Goal: Transaction & Acquisition: Subscribe to service/newsletter

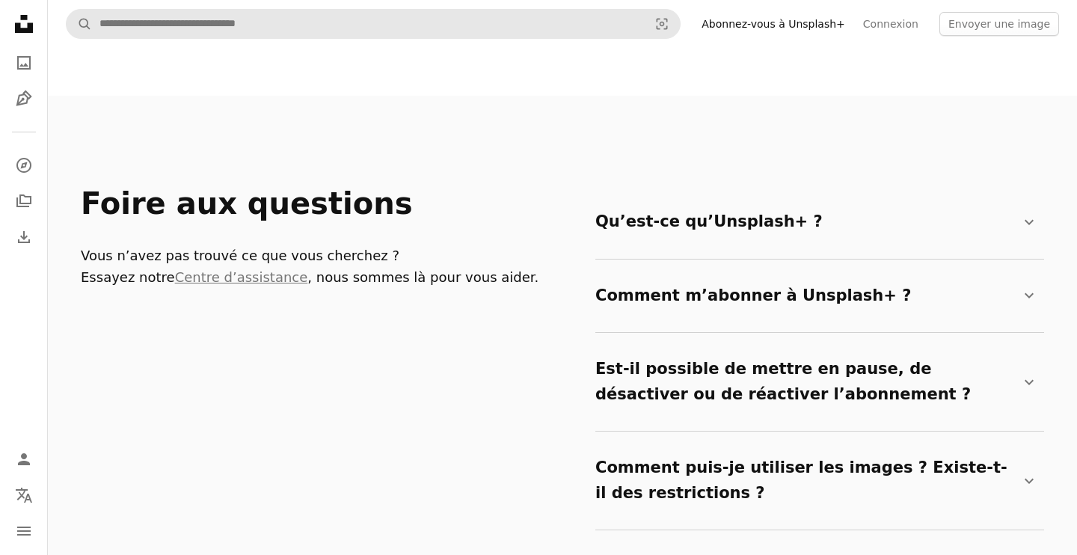
scroll to position [2503, 0]
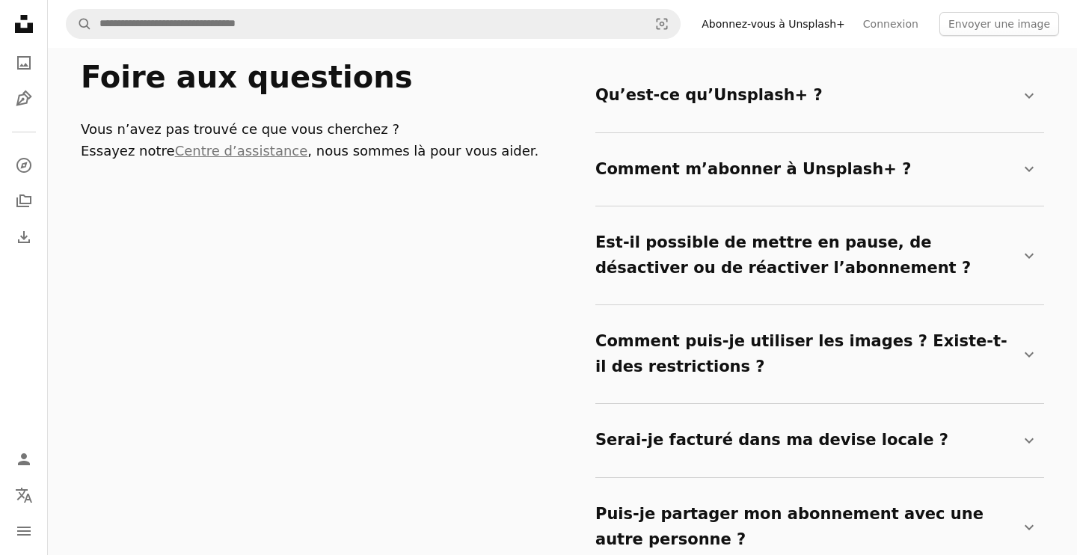
click at [725, 478] on details "Puis-je partager mon abonnement avec une autre personne ? Chevron down Non, l’a…" at bounding box center [819, 527] width 449 height 98
click at [713, 490] on summary "Puis-je partager mon abonnement avec une autre personne ? Chevron down" at bounding box center [816, 527] width 443 height 74
click at [762, 317] on summary "Comment puis-je utiliser les images ? Existe-t-il des restrictions ? Chevron do…" at bounding box center [816, 354] width 443 height 74
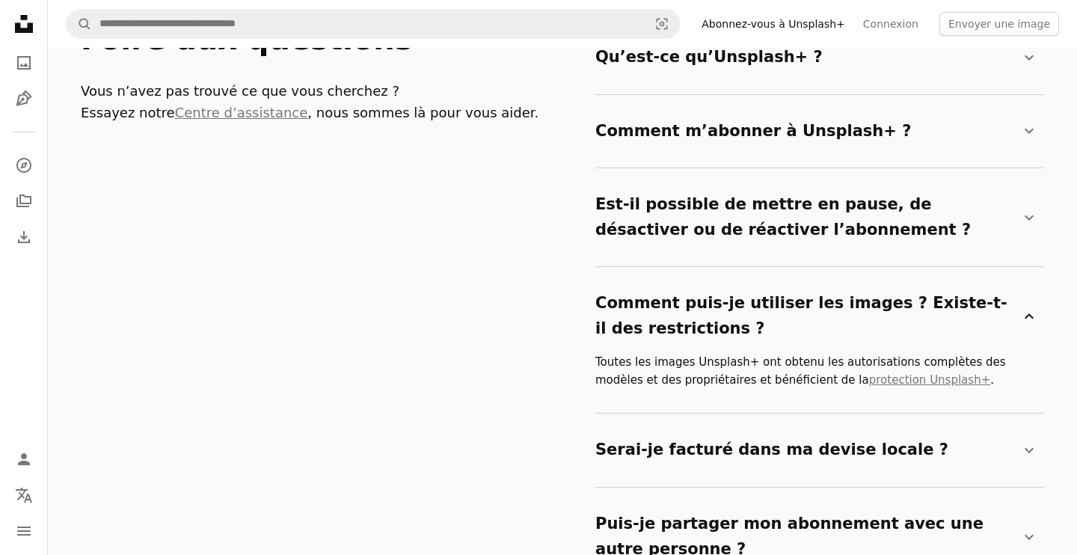
scroll to position [2582, 0]
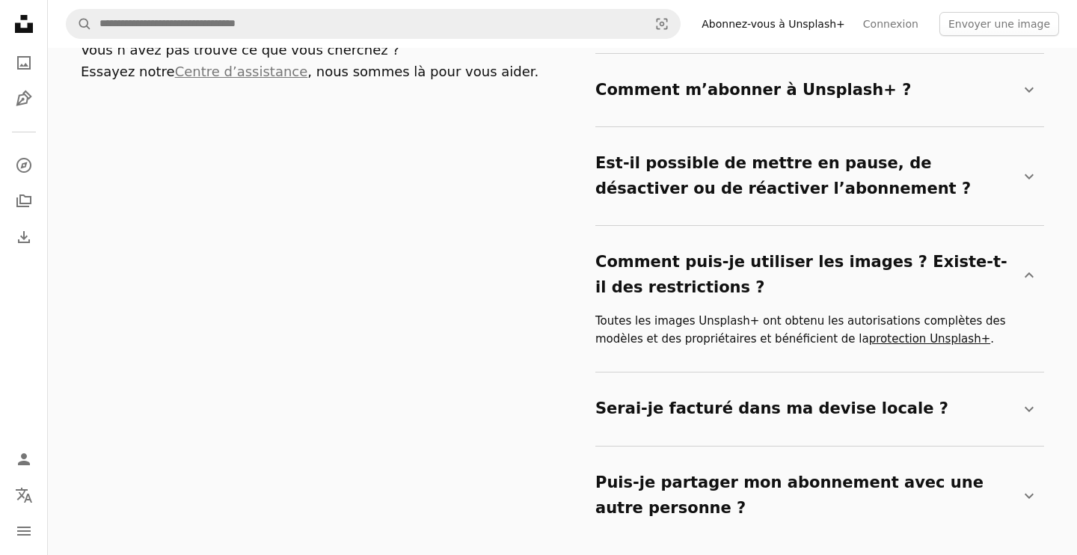
click at [869, 332] on link "protection Unsplash+" at bounding box center [929, 338] width 121 height 13
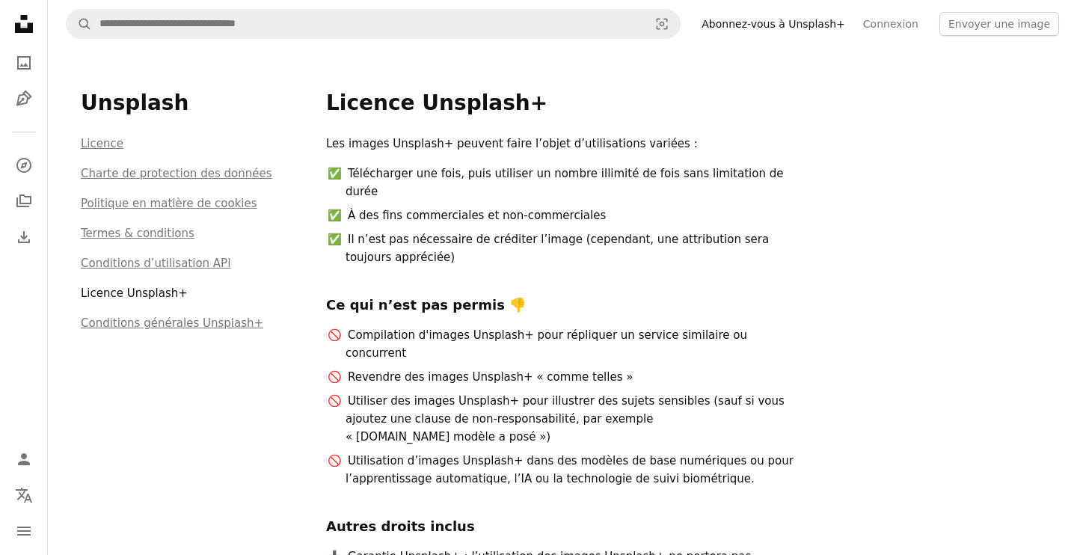
click at [797, 24] on link "Abonnez-vous à Unsplash+" at bounding box center [773, 24] width 162 height 24
